Goal: Check status: Verify the current state of an ongoing process or item

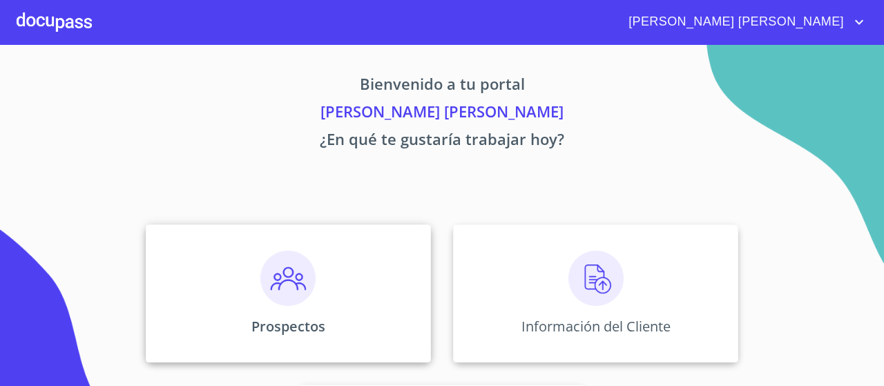
click at [330, 276] on div "Prospectos" at bounding box center [288, 294] width 285 height 138
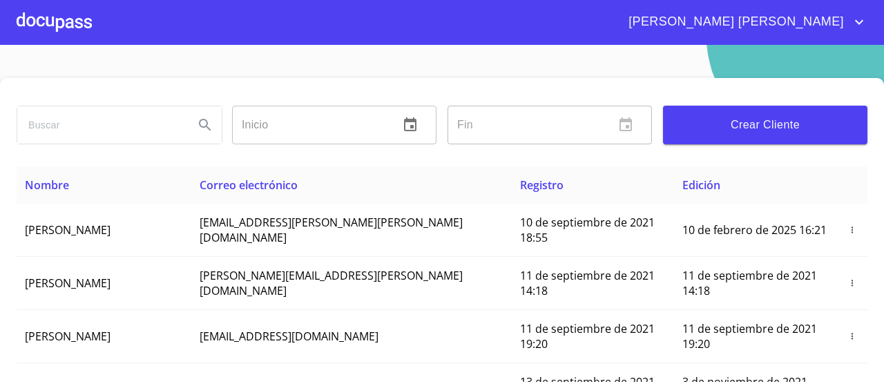
click at [105, 129] on input "search" at bounding box center [100, 124] width 166 height 37
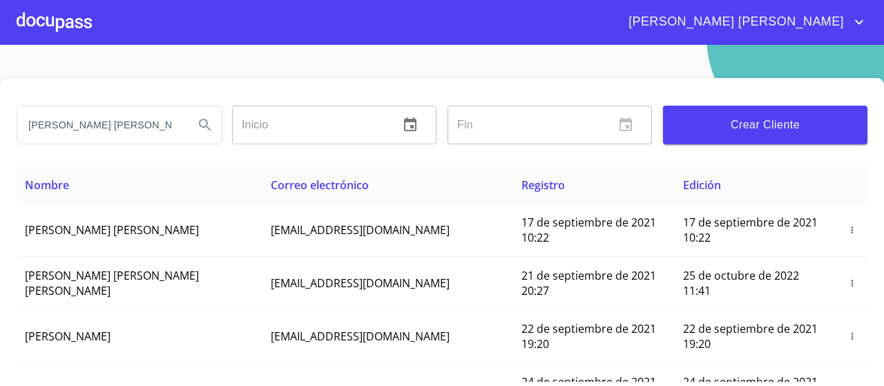
type input "[PERSON_NAME] [PERSON_NAME]"
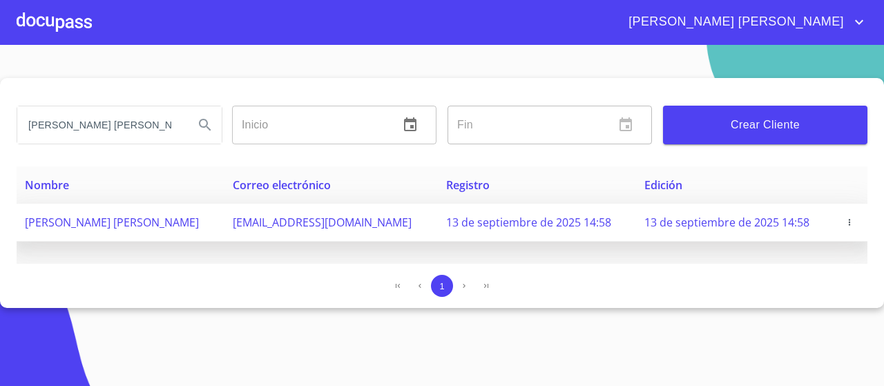
click at [124, 214] on td "[PERSON_NAME] [PERSON_NAME]" at bounding box center [121, 223] width 208 height 38
click at [133, 218] on span "[PERSON_NAME] [PERSON_NAME]" at bounding box center [112, 222] width 174 height 15
click at [134, 214] on td "[PERSON_NAME] [PERSON_NAME]" at bounding box center [121, 223] width 208 height 38
click at [312, 222] on span "[EMAIL_ADDRESS][DOMAIN_NAME]" at bounding box center [322, 222] width 179 height 15
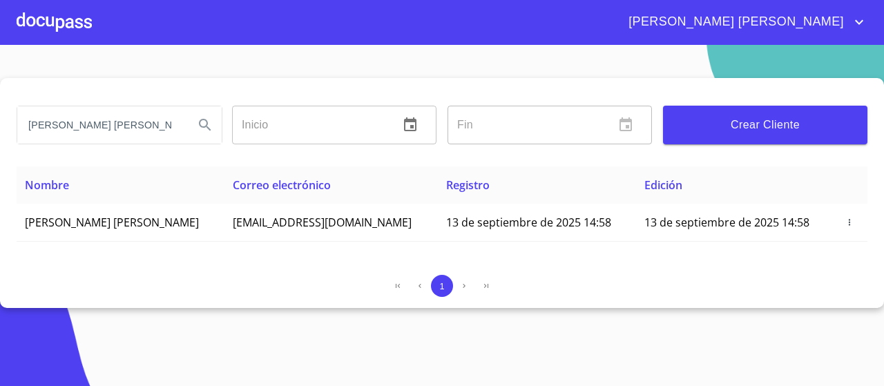
click at [23, 23] on div at bounding box center [54, 22] width 75 height 44
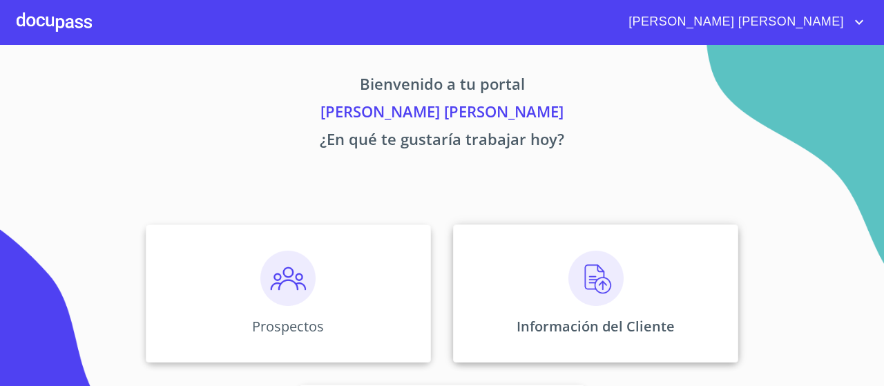
click at [600, 278] on img at bounding box center [596, 278] width 55 height 55
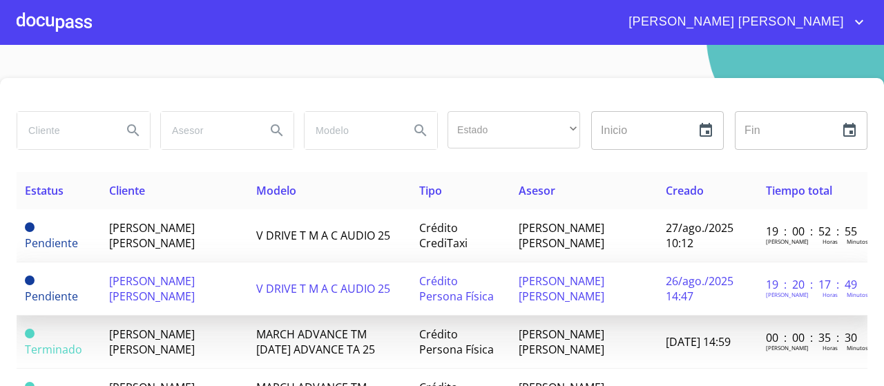
scroll to position [44, 0]
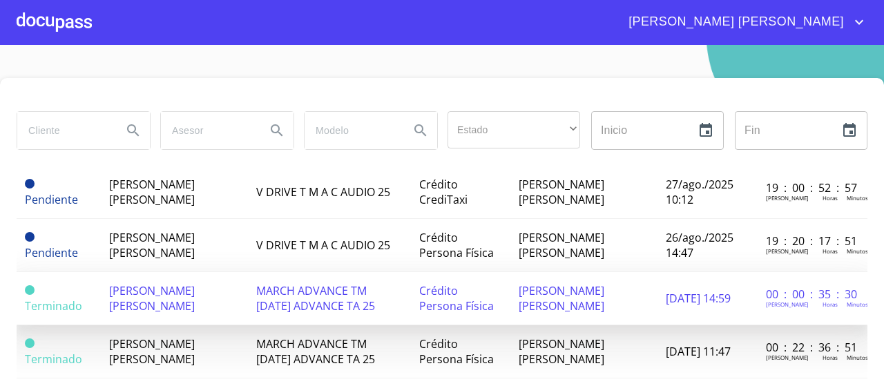
click at [144, 292] on span "[PERSON_NAME] [PERSON_NAME]" at bounding box center [152, 298] width 86 height 30
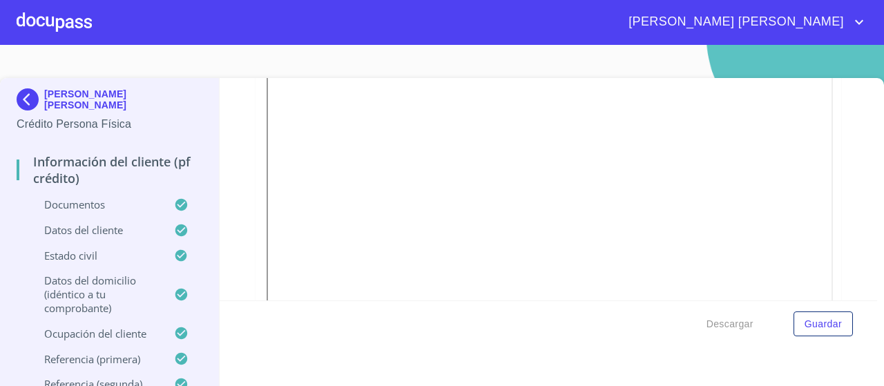
scroll to position [492, 0]
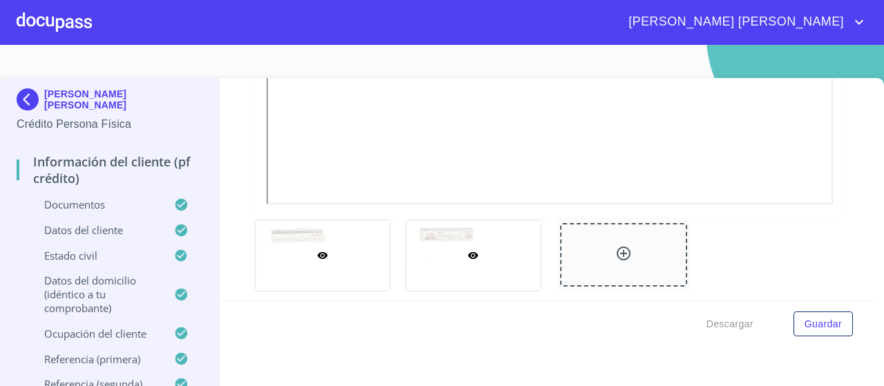
click at [472, 238] on div at bounding box center [473, 255] width 135 height 70
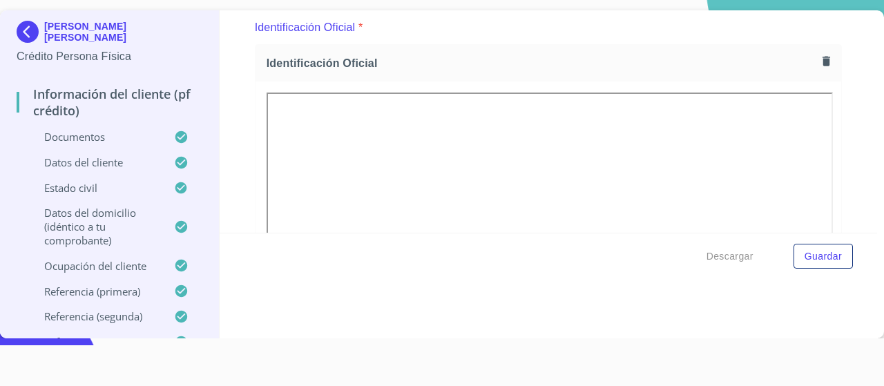
click at [446, 296] on div "Información del cliente (PF crédito) Documentos Documento de identificación.   …" at bounding box center [549, 174] width 658 height 328
